Goal: Find specific page/section: Locate a particular part of the current website

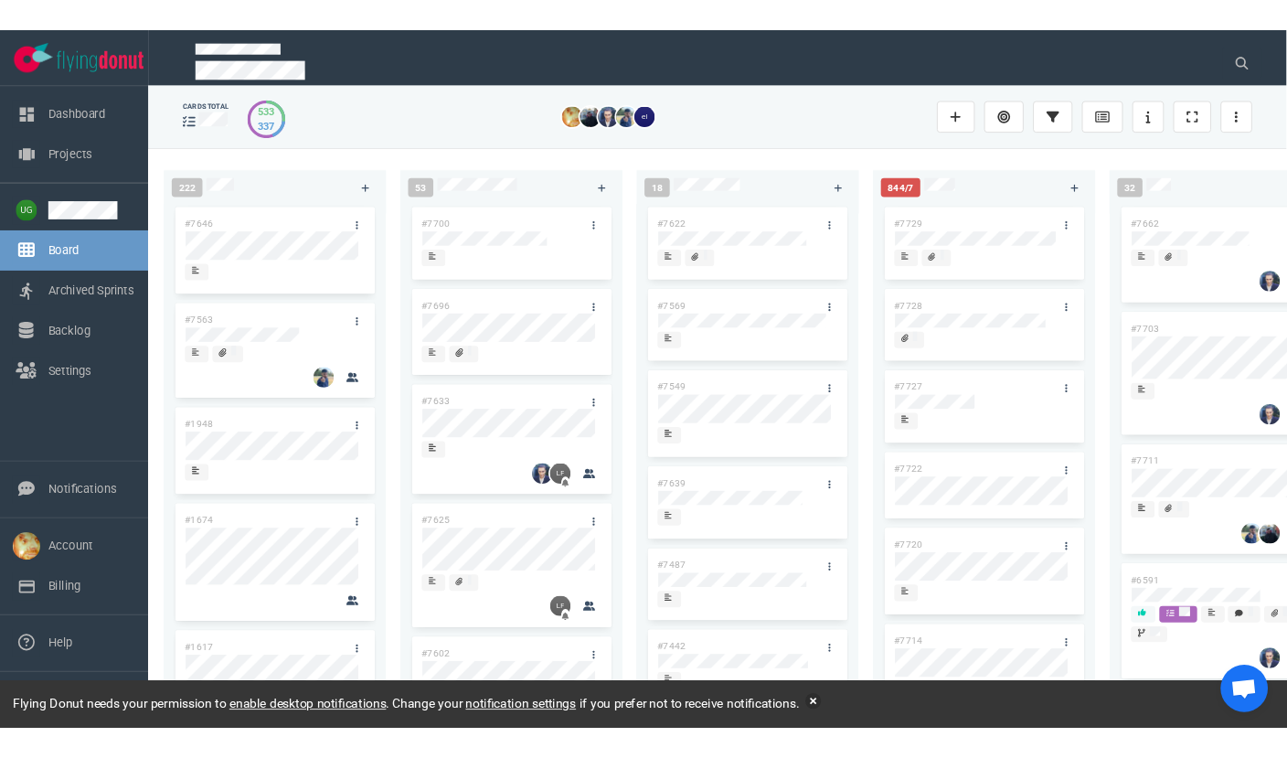
scroll to position [0, 736]
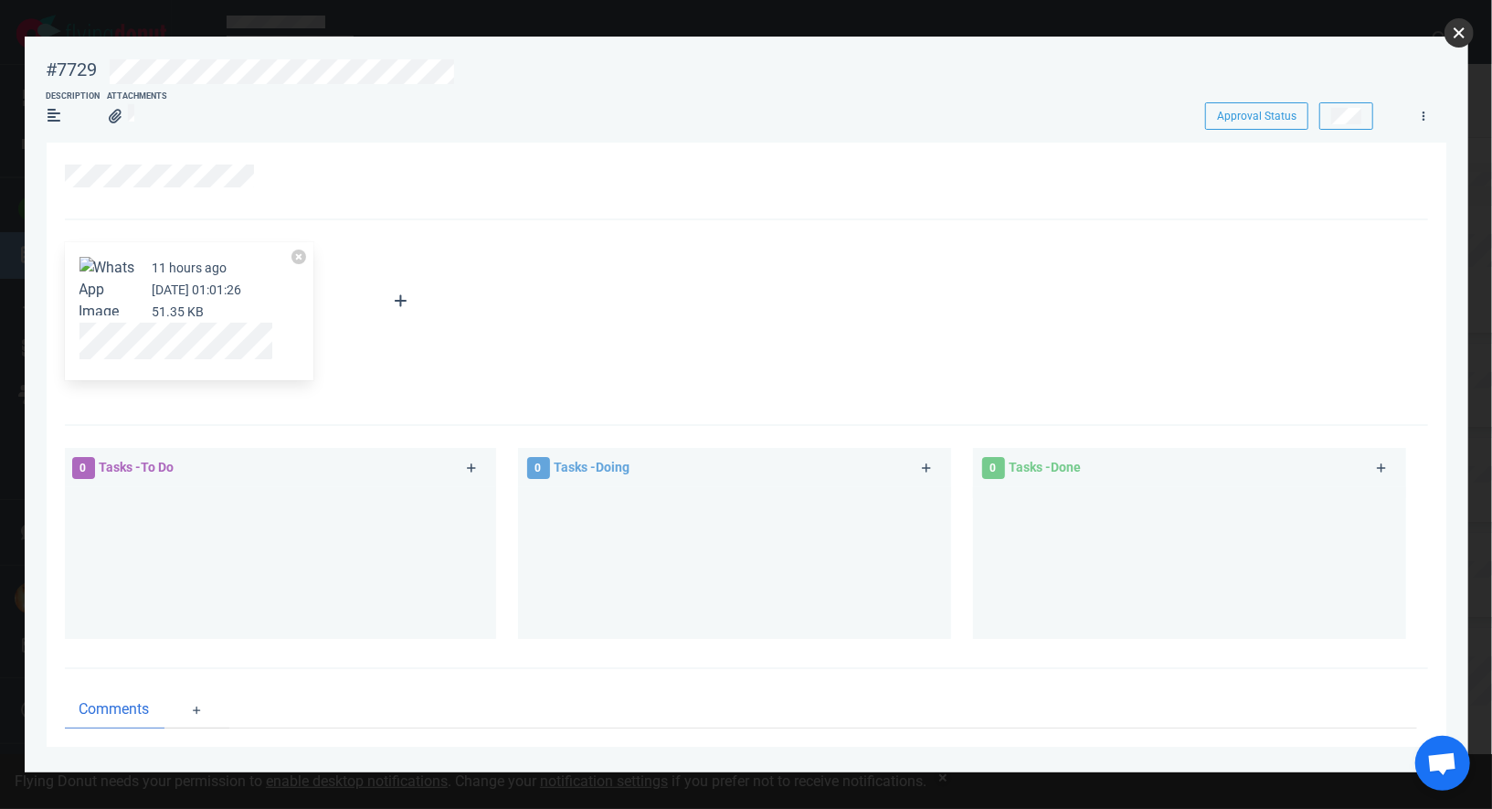
click at [1457, 32] on button "close" at bounding box center [1459, 32] width 29 height 29
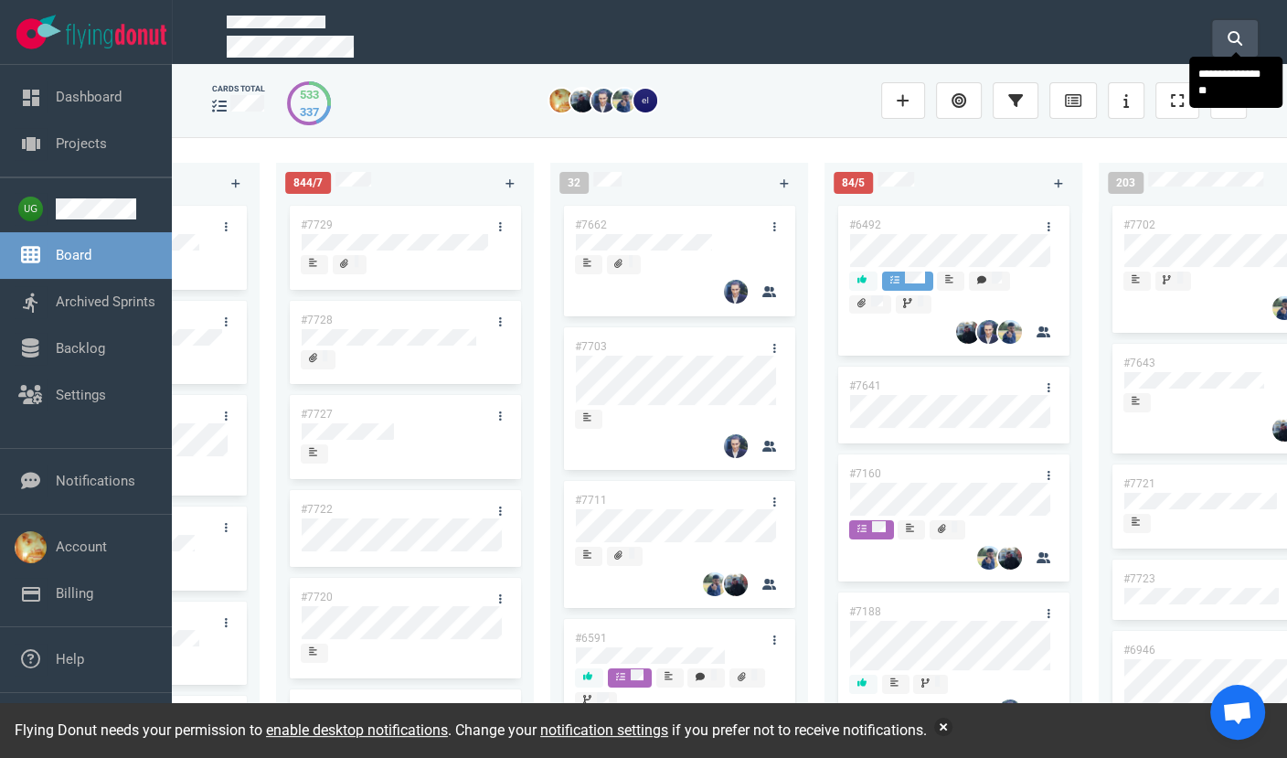
click at [1236, 31] on icon at bounding box center [1234, 38] width 15 height 15
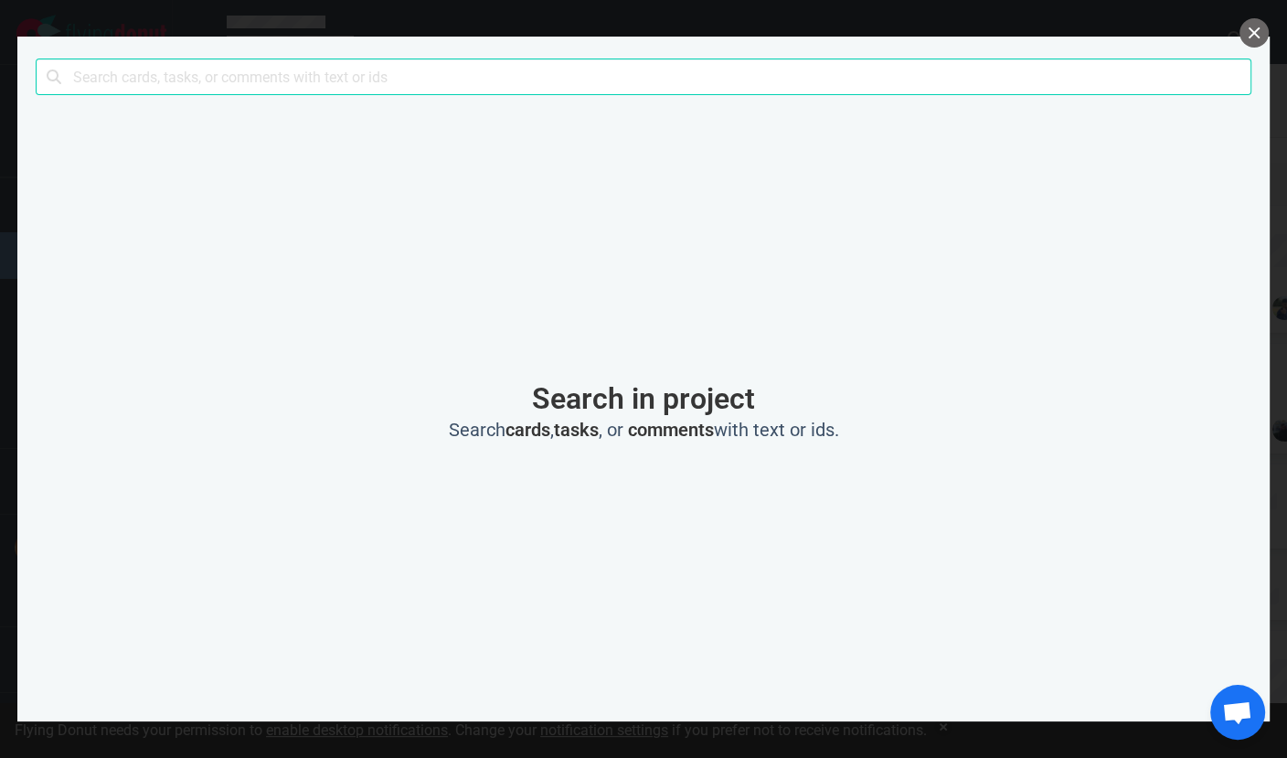
click at [739, 79] on input "text" at bounding box center [643, 76] width 1215 height 37
type input "zeus"
click button "Search" at bounding box center [0, 0] width 0 height 0
